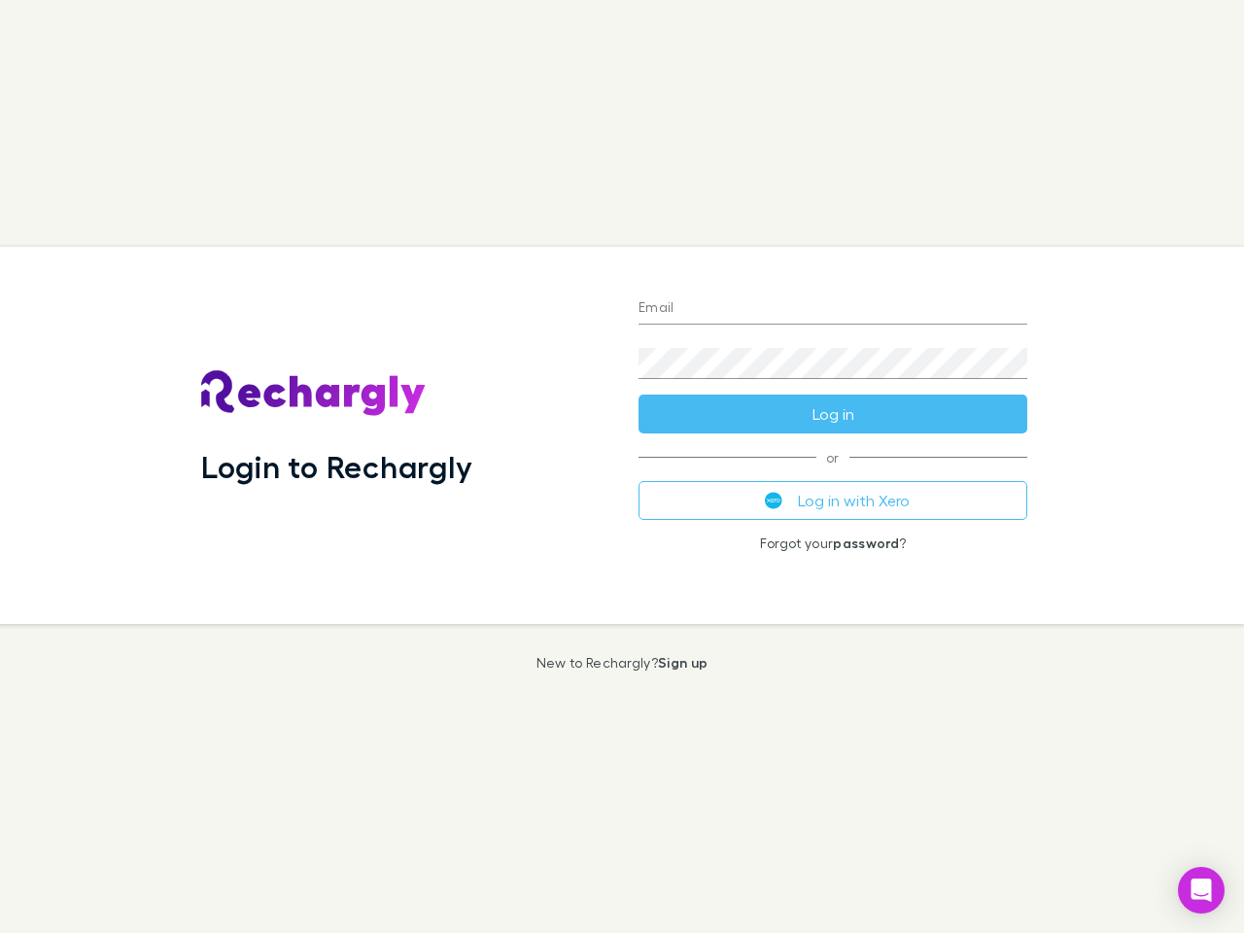
click at [622, 467] on div "Login to Rechargly" at bounding box center [404, 435] width 437 height 377
click at [833, 309] on input "Email" at bounding box center [833, 309] width 389 height 31
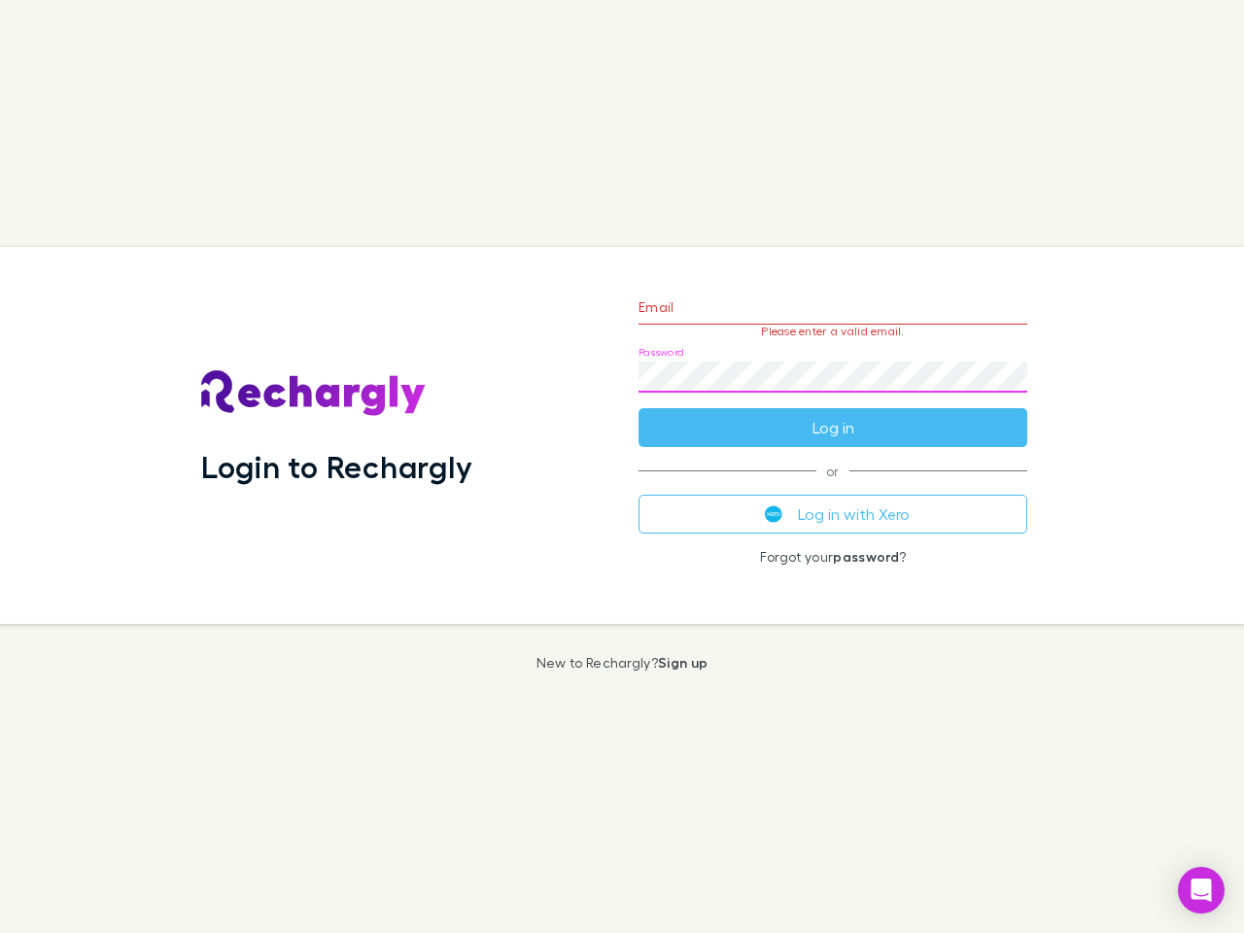
click at [833, 414] on form "Email Please enter a valid email. Password Log in" at bounding box center [833, 362] width 389 height 169
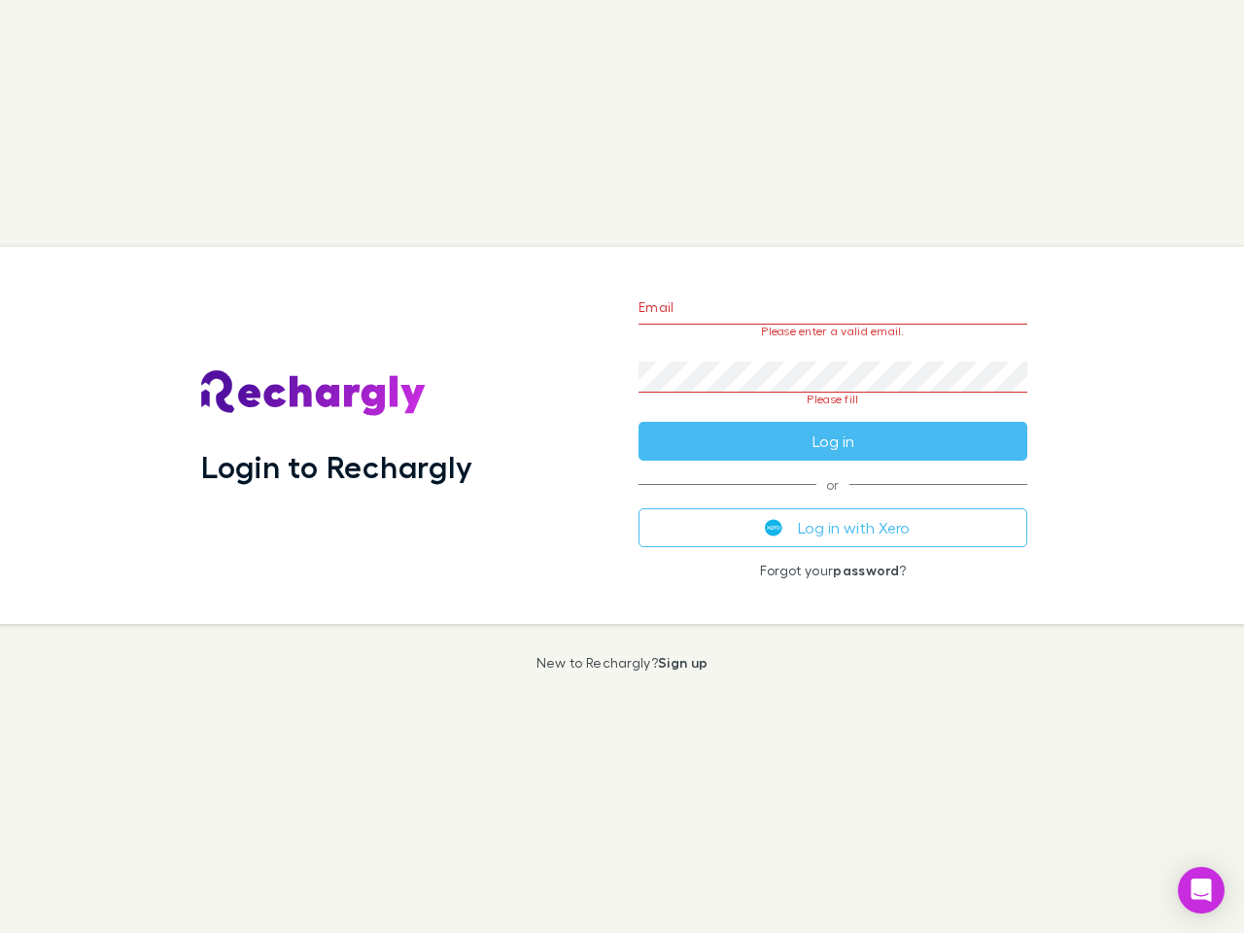
click at [833, 501] on div "Email Please enter a valid email. Password Please fill Log in or Log in with Xe…" at bounding box center [833, 435] width 420 height 377
click at [1201, 890] on icon "Open Intercom Messenger" at bounding box center [1202, 890] width 20 height 23
